Goal: Check status: Check status

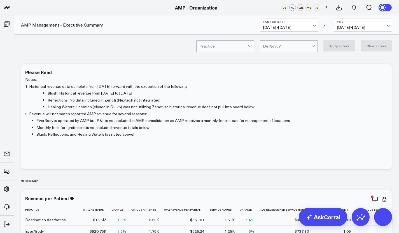
scroll to position [2, 0]
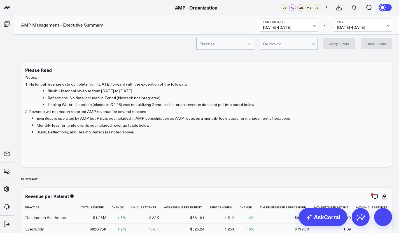
click at [316, 23] on button "Last 60 Days [DATE] - [DATE]" at bounding box center [289, 24] width 58 height 13
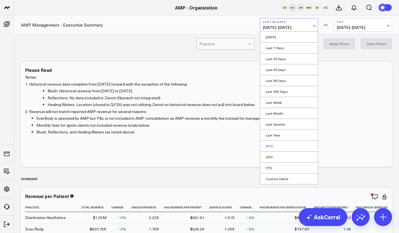
click at [283, 144] on link "MTD" at bounding box center [289, 146] width 58 height 11
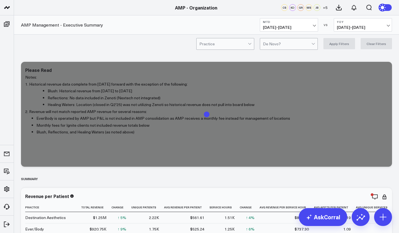
click at [375, 26] on span "[DATE] - [DATE]" at bounding box center [363, 27] width 52 height 4
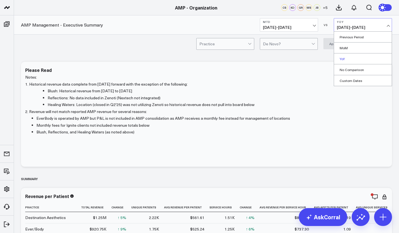
click at [354, 55] on link "YoY" at bounding box center [363, 58] width 58 height 11
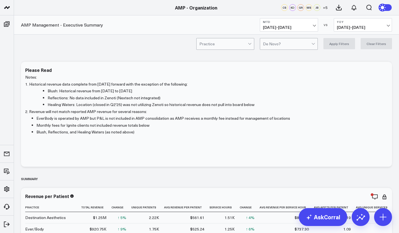
click at [387, 27] on span "[DATE] - [DATE]" at bounding box center [363, 27] width 52 height 4
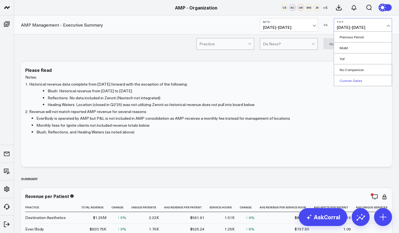
click at [360, 84] on link "Custom Dates" at bounding box center [363, 80] width 58 height 11
select select "9"
select select "2025"
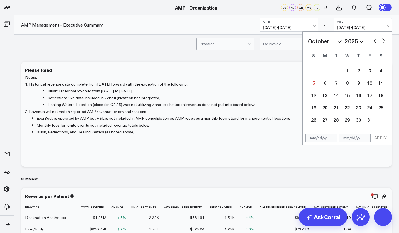
click at [363, 41] on select "2026 2025 2024 2023 2022 2021 2020 2019 2018 2017 2016 2015 2014 2013 2012 2011…" at bounding box center [354, 41] width 19 height 8
select select "9"
select select "2024"
click at [338, 71] on div "1" at bounding box center [336, 70] width 11 height 11
type input "[DATE]"
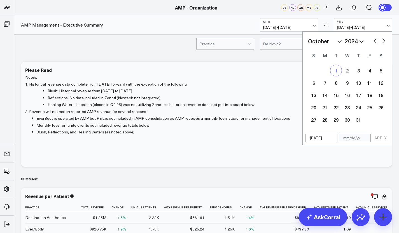
select select "9"
select select "2024"
click at [368, 71] on div "4" at bounding box center [369, 70] width 11 height 11
type input "[DATE]"
select select "9"
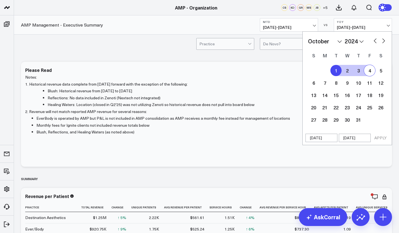
select select "2024"
click at [381, 137] on button "APPLY" at bounding box center [380, 138] width 17 height 8
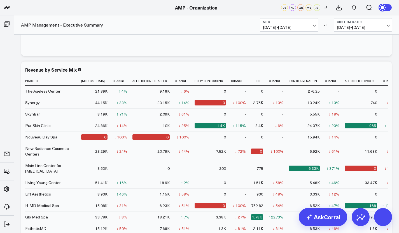
scroll to position [394, 0]
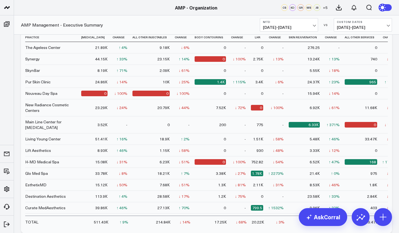
click at [315, 25] on span "[DATE] - [DATE]" at bounding box center [289, 27] width 52 height 4
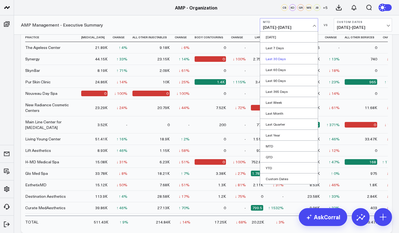
click at [284, 61] on link "Last 30 Days" at bounding box center [289, 58] width 58 height 11
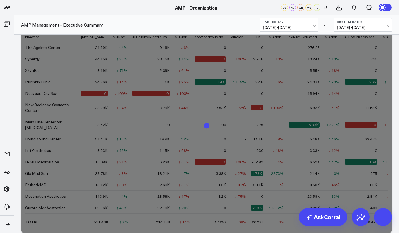
click at [388, 25] on span "[DATE] - [DATE]" at bounding box center [363, 27] width 52 height 4
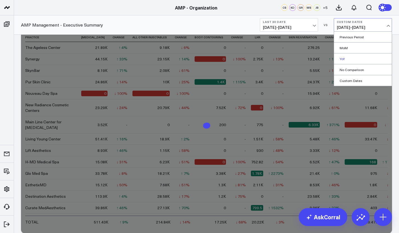
click at [354, 59] on link "YoY" at bounding box center [363, 58] width 58 height 11
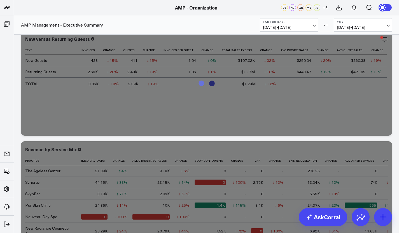
scroll to position [257, 0]
